Goal: Information Seeking & Learning: Learn about a topic

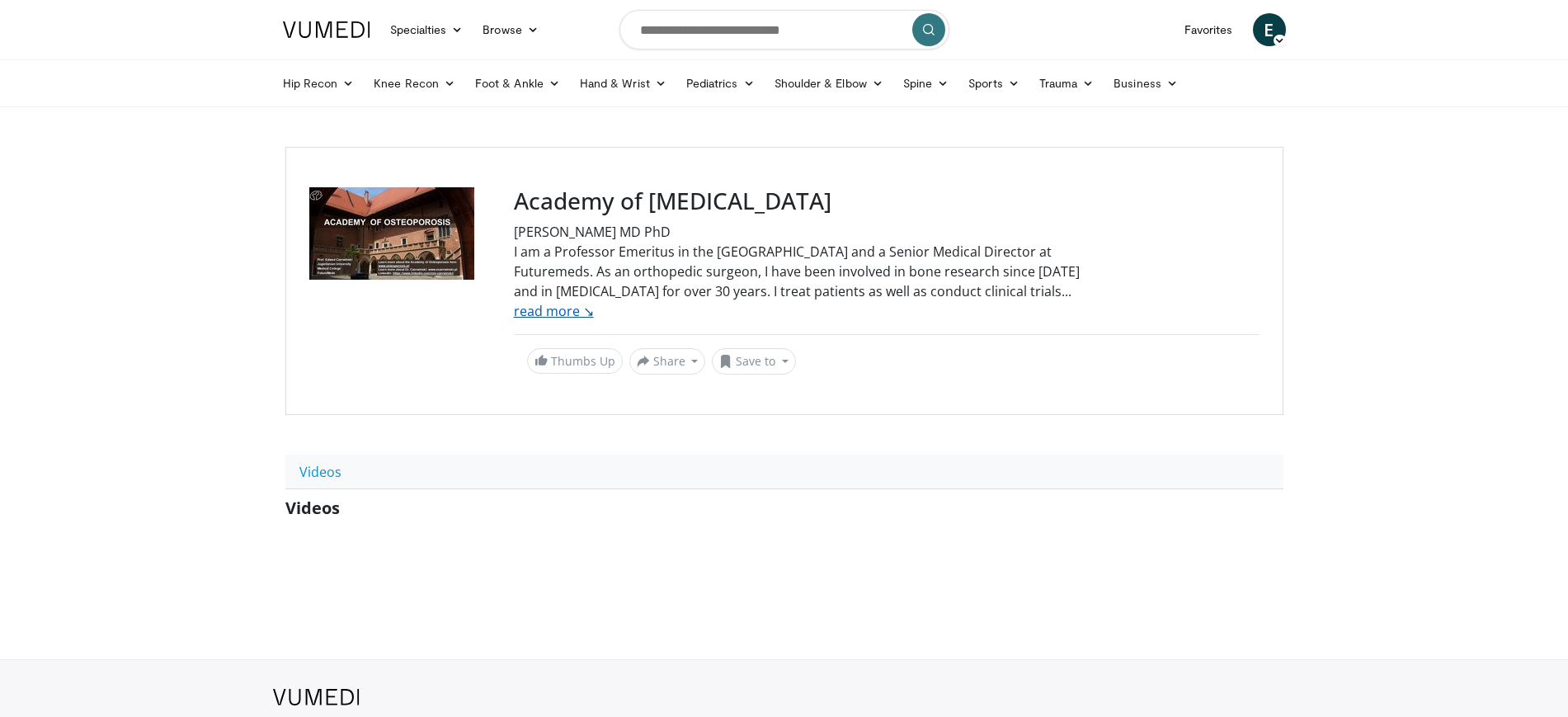
click at [570, 302] on link "read more ↘" at bounding box center [553, 310] width 80 height 18
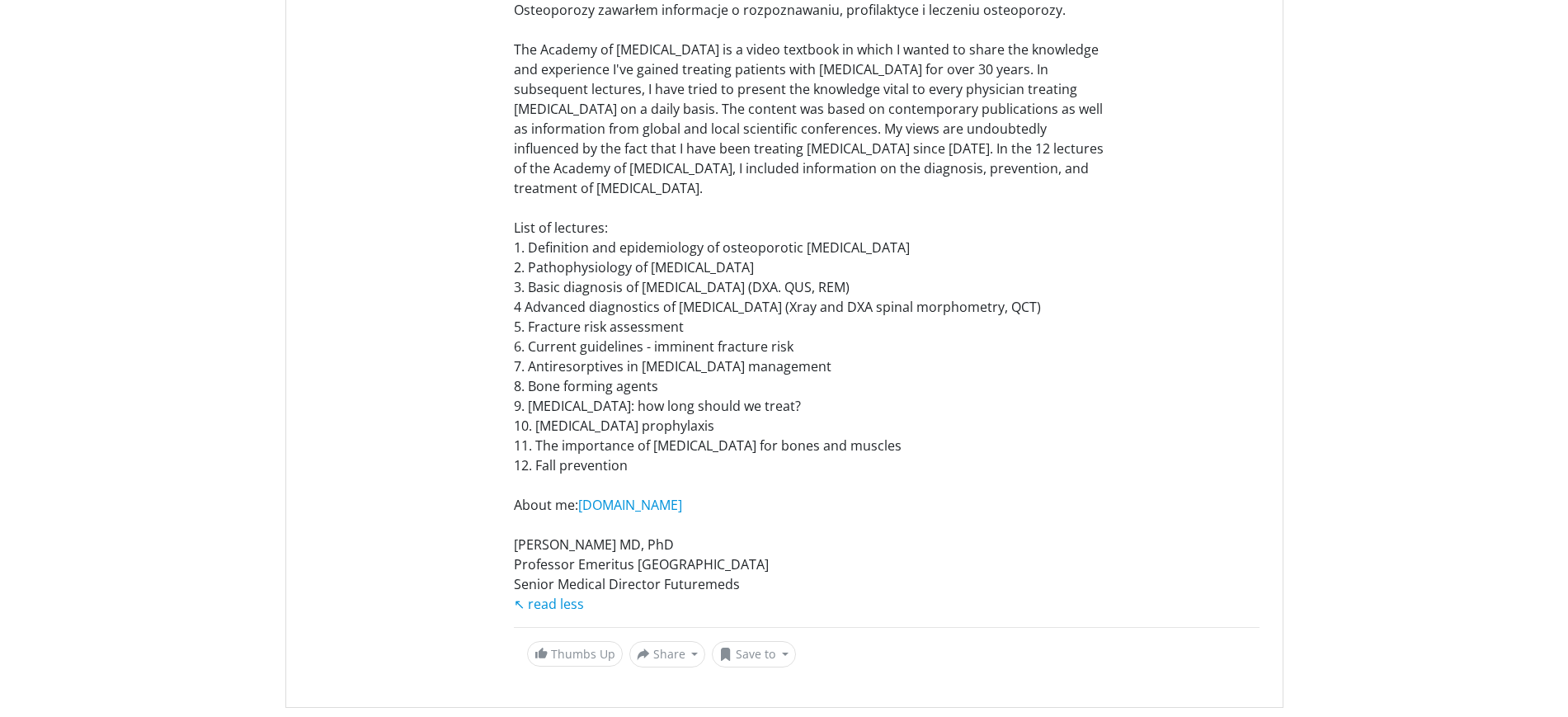
scroll to position [825, 0]
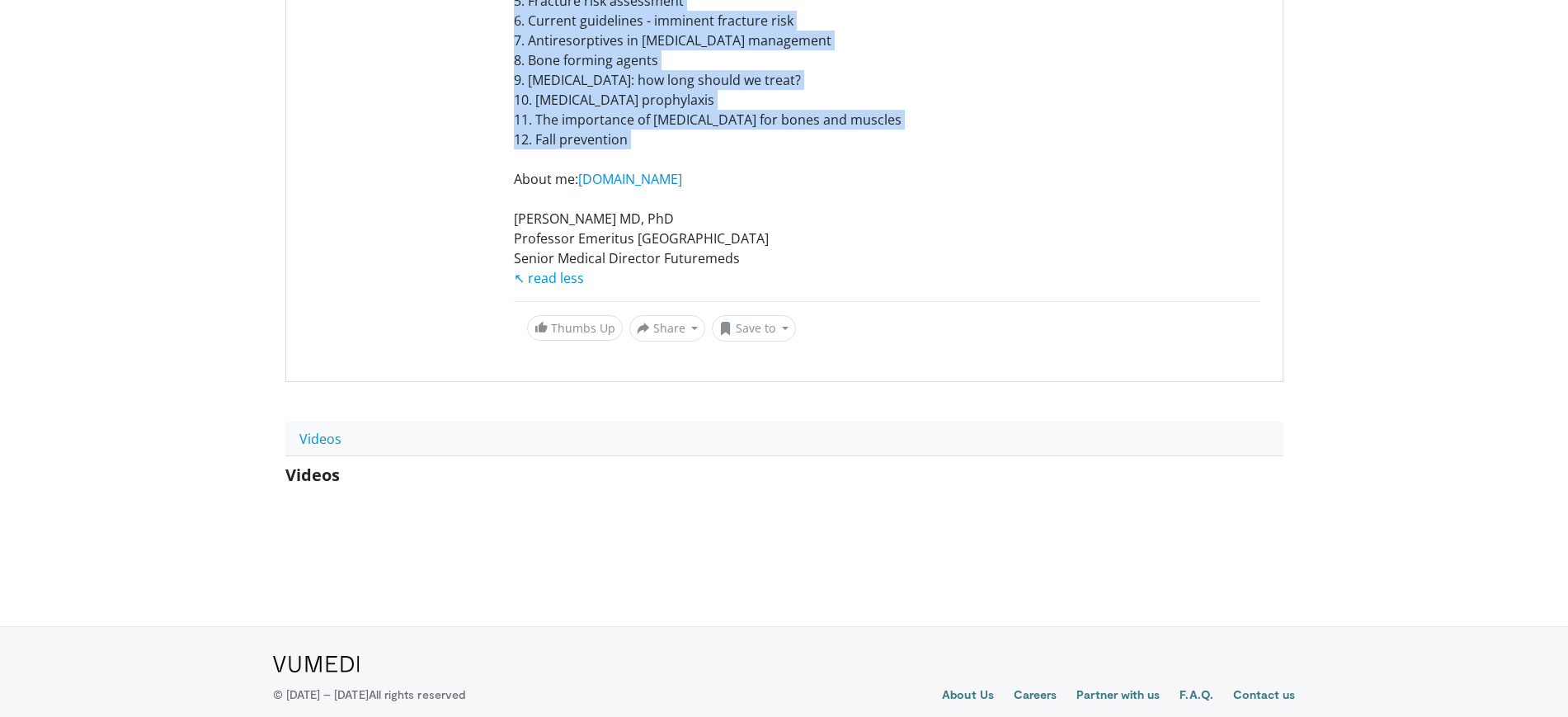
drag, startPoint x: 514, startPoint y: 121, endPoint x: 848, endPoint y: 150, distance: 335.3
copy div "Prof. Edward Czerwinki MD PhD I am a Professor Emeritus in the Jagiellonian Uni…"
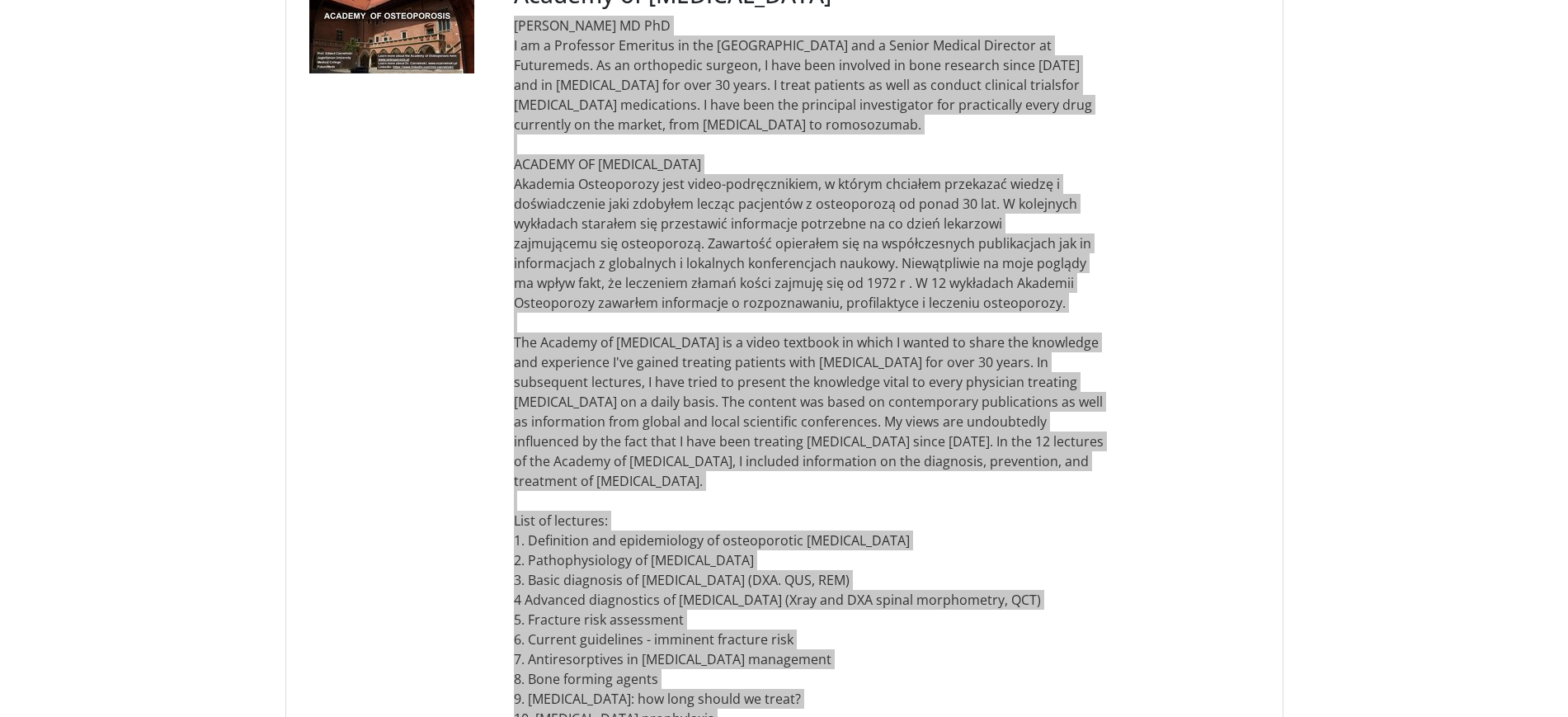
scroll to position [0, 0]
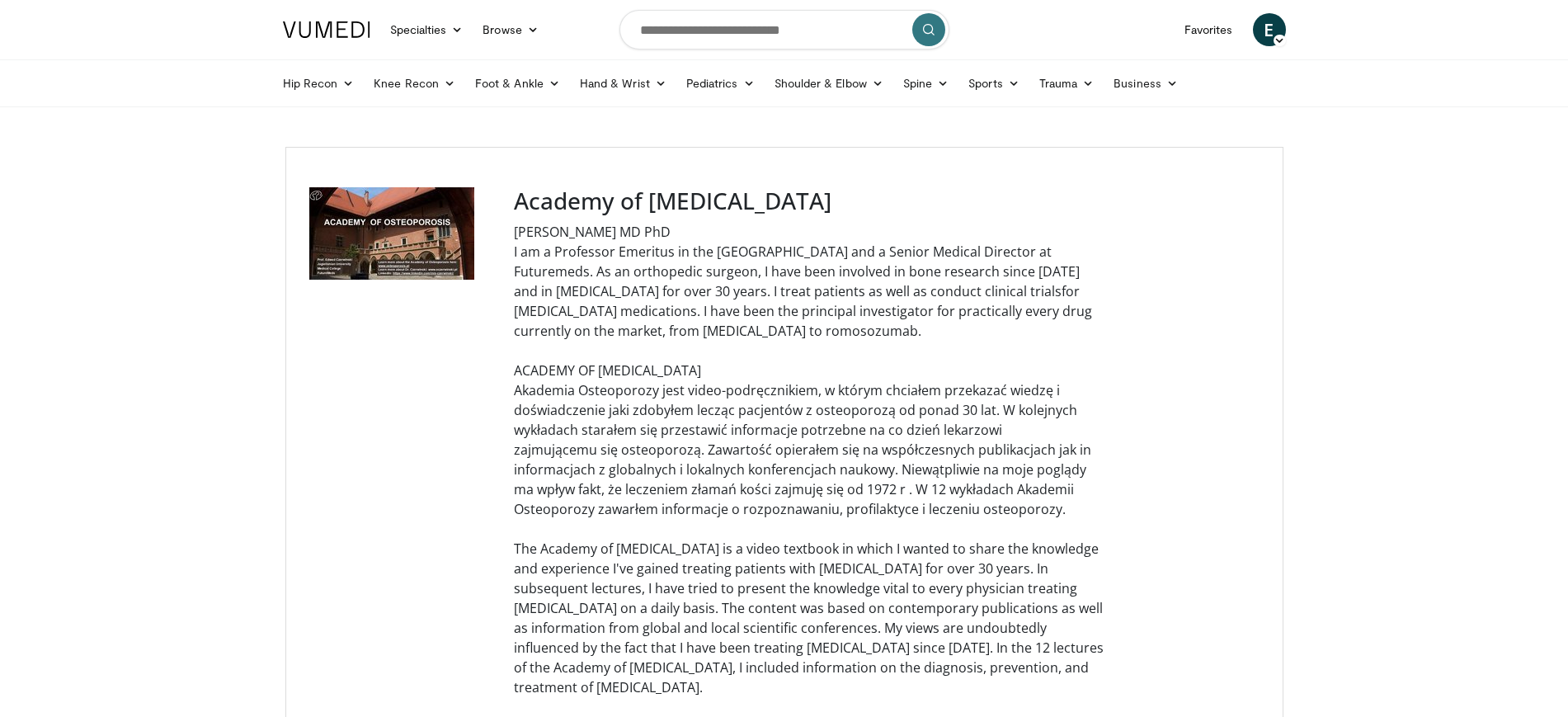
click at [770, 64] on ul "Hip Recon Hip Arthroplasty Revision Hip Arthroplasty Hip Preservation Knee Reco…" at bounding box center [784, 83] width 1022 height 46
click at [510, 86] on link "Foot & Ankle" at bounding box center [517, 83] width 105 height 33
click at [500, 118] on link "Forefoot" at bounding box center [564, 122] width 196 height 27
click at [416, 75] on link "Knee Recon" at bounding box center [414, 83] width 101 height 33
click at [528, 87] on link "Foot & Ankle" at bounding box center [517, 83] width 105 height 33
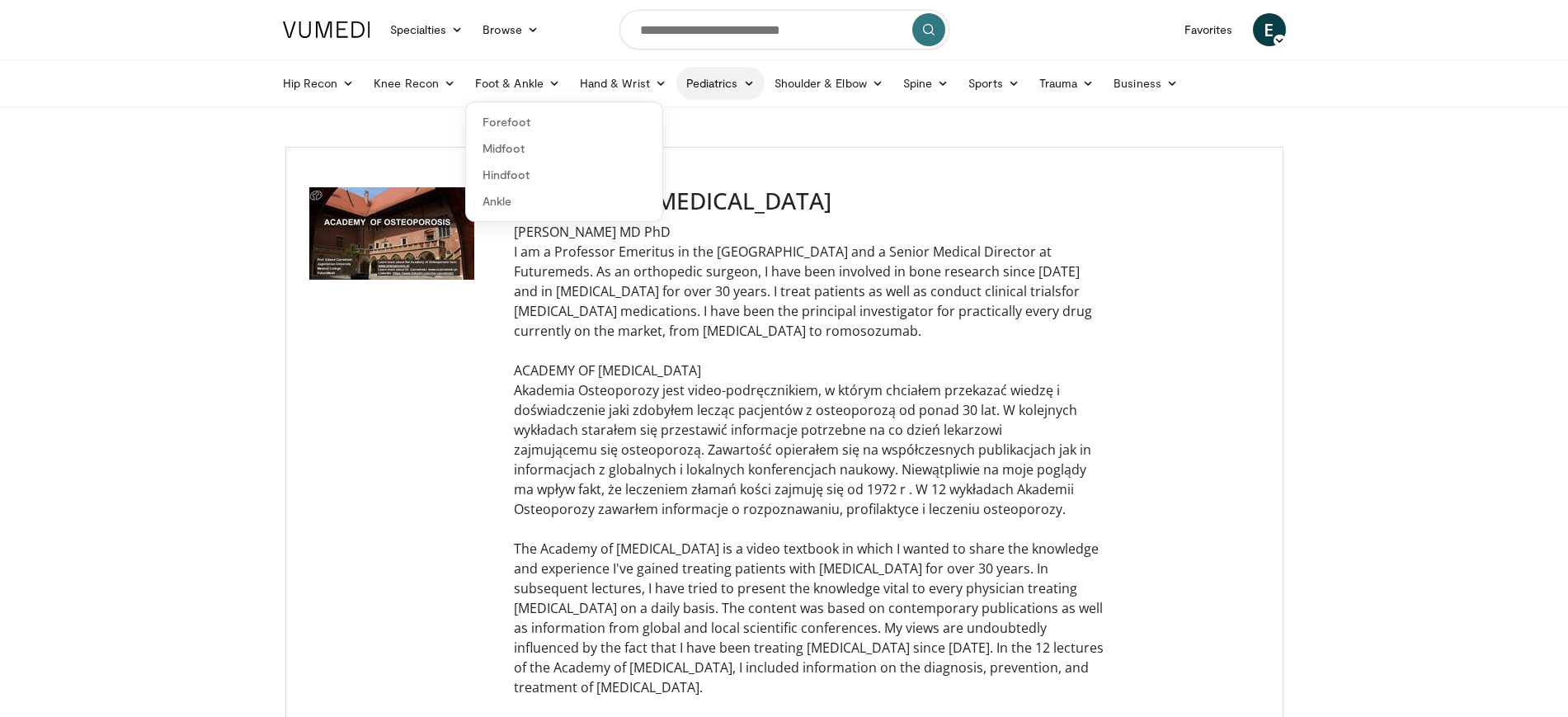
click at [723, 85] on link "Pediatrics" at bounding box center [721, 83] width 88 height 33
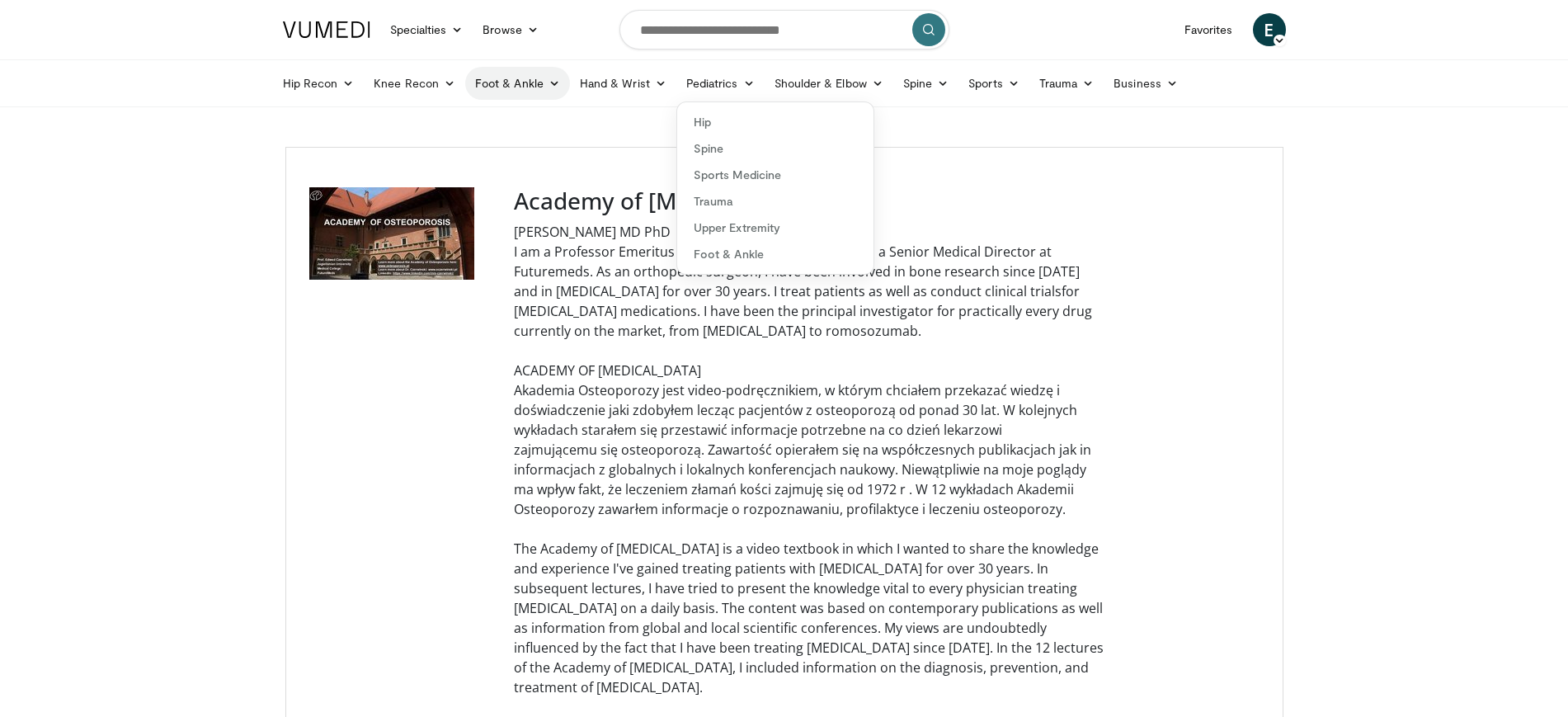
click at [513, 83] on link "Foot & Ankle" at bounding box center [517, 83] width 105 height 33
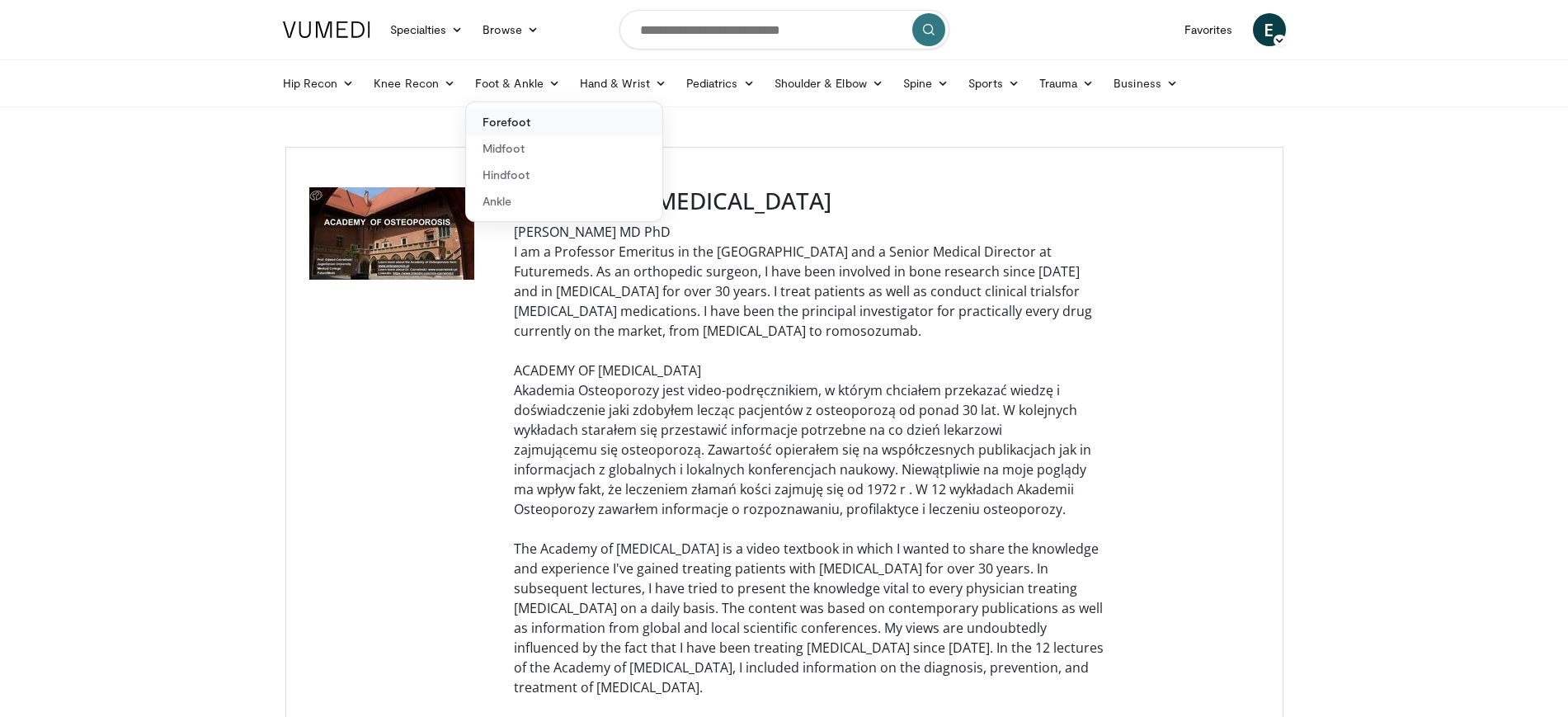
click at [522, 124] on link "Forefoot" at bounding box center [564, 122] width 196 height 27
